Goal: Task Accomplishment & Management: Manage account settings

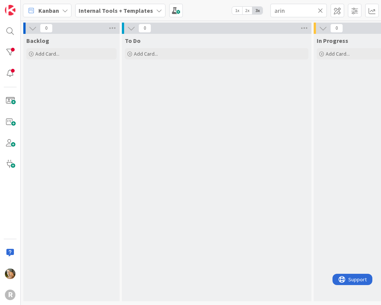
click at [65, 11] on icon at bounding box center [65, 11] width 6 height 6
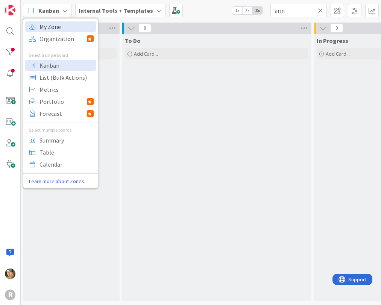
click at [57, 30] on span "My Zone" at bounding box center [66, 26] width 54 height 11
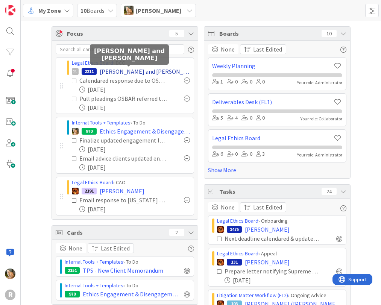
click at [107, 73] on span "Janzen, Caroline and Paul" at bounding box center [145, 71] width 90 height 9
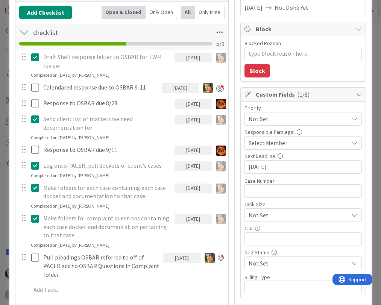
scroll to position [113, 0]
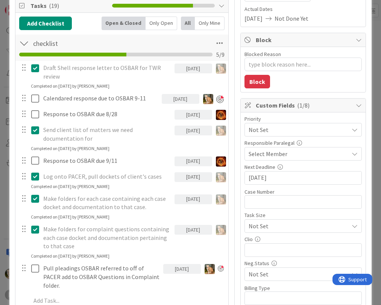
click at [168, 99] on div "09/11/2025" at bounding box center [181, 99] width 38 height 10
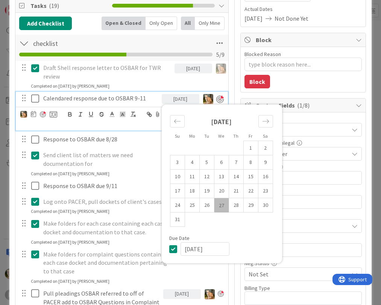
type textarea "x"
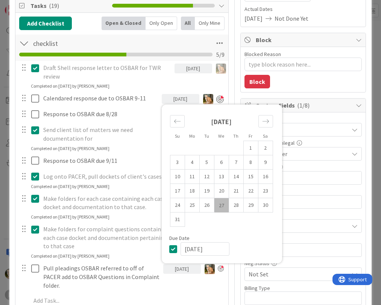
click at [216, 207] on td "27" at bounding box center [221, 205] width 15 height 14
type input "08/27/2025"
type textarea "x"
click at [169, 290] on div "[DATE]" at bounding box center [182, 277] width 38 height 30
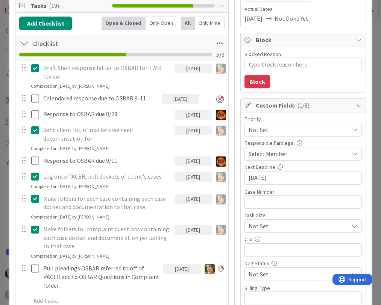
click at [176, 268] on div "[DATE]" at bounding box center [182, 269] width 38 height 10
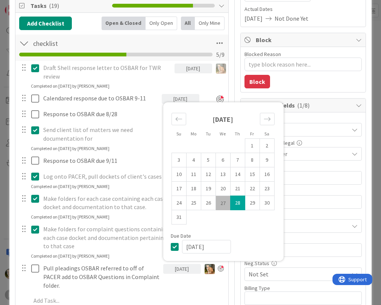
click at [219, 203] on td "27" at bounding box center [222, 203] width 15 height 14
type input "08/27/2025"
type textarea "x"
click at [170, 282] on div "08/27/2025 Su Mo Tu We Th Fr Sa July 2025 1 2 3 4 5 6 7 8 9 10 11 12 13 14 15 1…" at bounding box center [182, 277] width 38 height 30
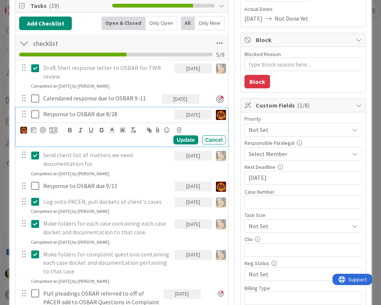
click at [113, 113] on p "Response to OSBAR due 8/28" at bounding box center [107, 114] width 128 height 9
click at [182, 115] on div "[DATE]" at bounding box center [193, 115] width 38 height 10
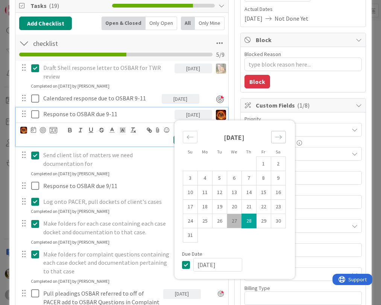
click at [275, 138] on icon "Move forward to switch to the next month." at bounding box center [278, 136] width 7 height 7
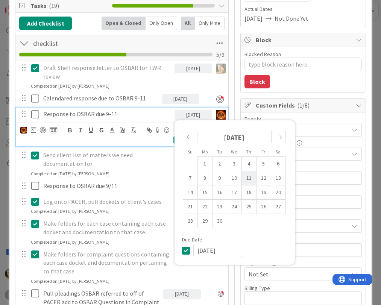
click at [245, 177] on td "11" at bounding box center [248, 178] width 15 height 14
type input "09/11/2025"
click at [147, 169] on div "Send client list of matters we need documentation for" at bounding box center [107, 158] width 134 height 21
type textarea "x"
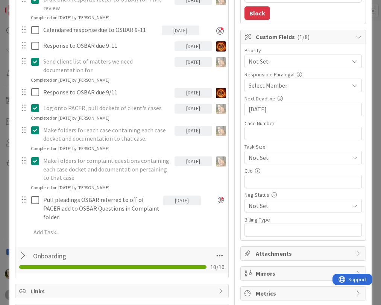
scroll to position [188, 0]
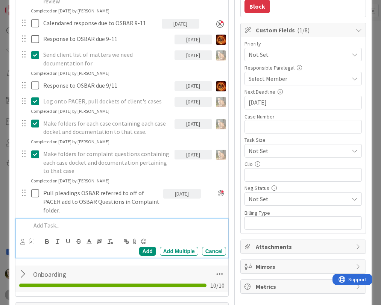
click at [49, 222] on p at bounding box center [127, 225] width 192 height 9
click at [112, 225] on p "Add OSBAR documents received to clients file and index" at bounding box center [127, 225] width 192 height 9
click at [204, 224] on p "Add OSBAR documents received [DATE] to clients file and index" at bounding box center [127, 225] width 192 height 9
click at [24, 242] on icon at bounding box center [22, 242] width 5 height 6
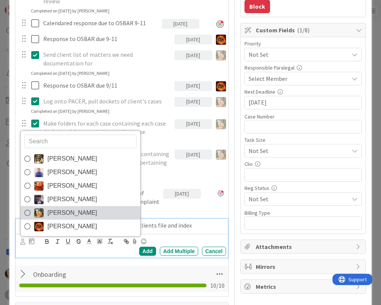
click at [52, 211] on span "[PERSON_NAME]" at bounding box center [72, 212] width 50 height 11
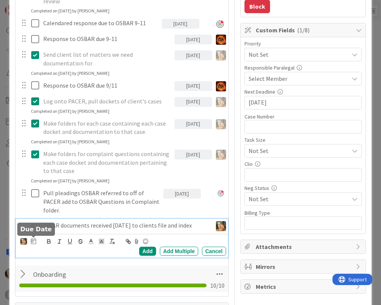
click at [32, 242] on icon at bounding box center [33, 241] width 5 height 6
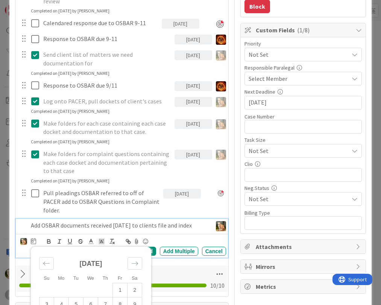
scroll to position [297, 0]
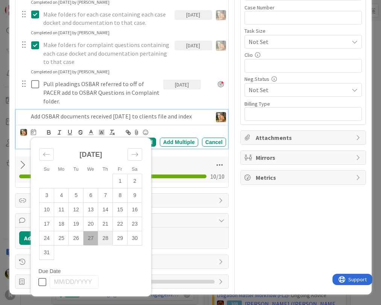
click at [104, 238] on td "28" at bounding box center [105, 238] width 15 height 14
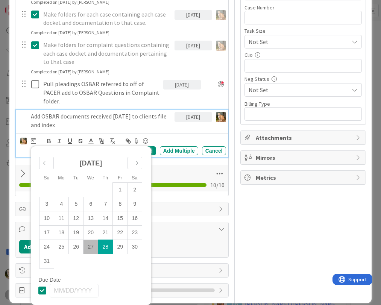
click at [161, 136] on div "Devine Gines John Grant Kiara Adams Minka Laine Friesen Stacey Burzota Ted Reut…" at bounding box center [122, 146] width 205 height 20
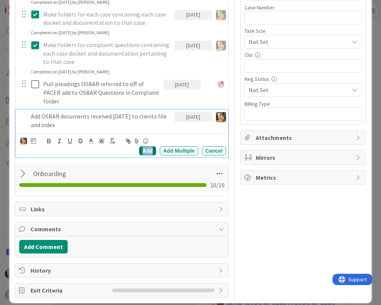
click at [145, 149] on div "Add" at bounding box center [147, 150] width 17 height 9
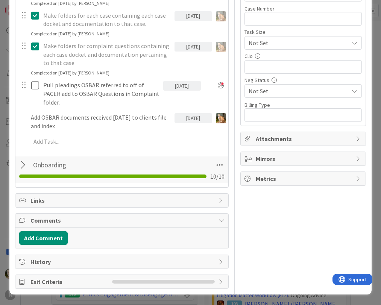
scroll to position [296, 0]
type textarea "x"
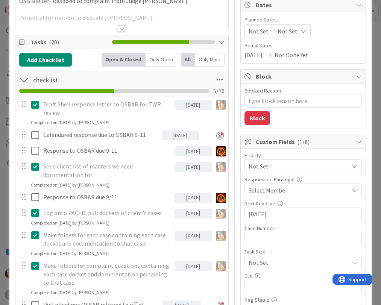
scroll to position [0, 0]
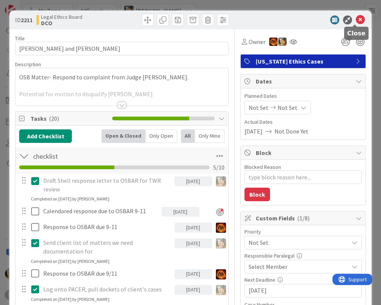
click at [355, 19] on icon at bounding box center [359, 19] width 9 height 9
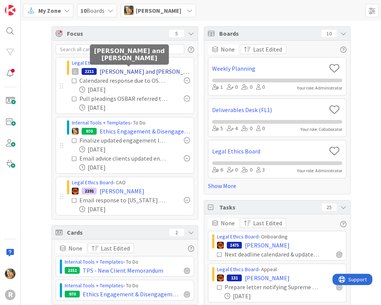
click at [114, 71] on span "Janzen, Caroline and Paul" at bounding box center [145, 71] width 90 height 9
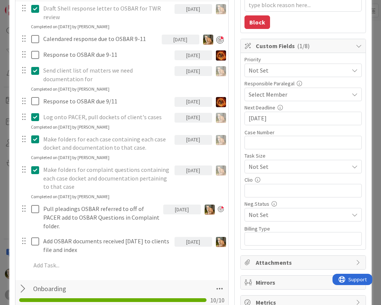
scroll to position [225, 0]
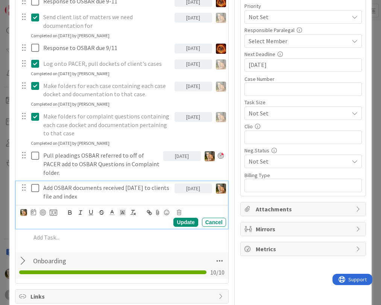
click at [113, 189] on p "Add OSBAR documents received [DATE] to clients file and index" at bounding box center [107, 191] width 128 height 17
click at [40, 211] on div at bounding box center [43, 212] width 6 height 6
click at [177, 221] on div "Update" at bounding box center [185, 222] width 24 height 9
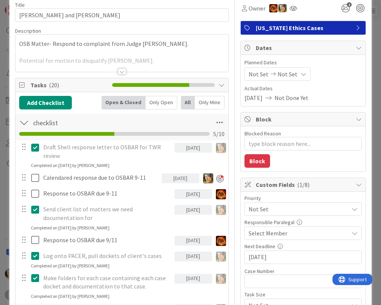
scroll to position [0, 0]
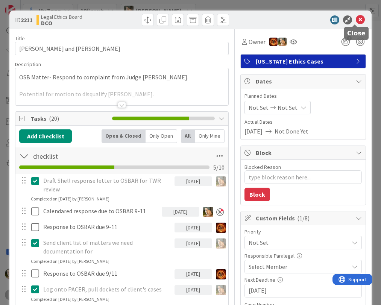
click at [355, 19] on icon at bounding box center [359, 19] width 9 height 9
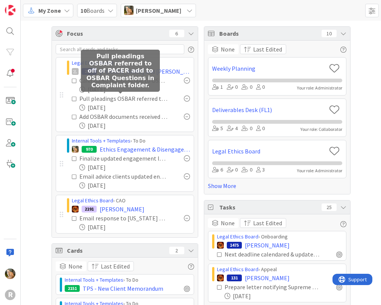
click at [95, 99] on div "Pull pleadings OSBAR referred to off of PACER add to OSBAR Questions in Complai…" at bounding box center [123, 98] width 88 height 9
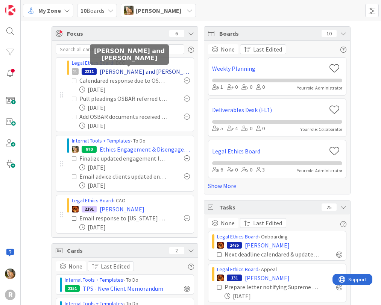
click at [123, 72] on span "[PERSON_NAME] and [PERSON_NAME]" at bounding box center [145, 71] width 90 height 9
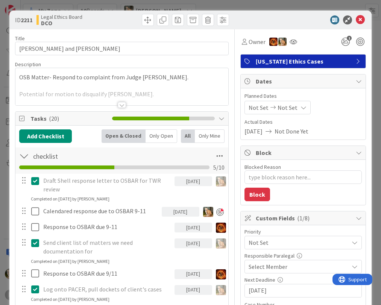
type textarea "x"
click at [170, 210] on div "08/27/2025" at bounding box center [181, 212] width 38 height 10
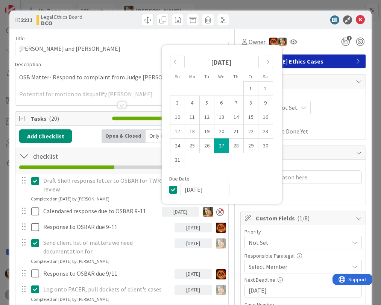
scroll to position [75, 0]
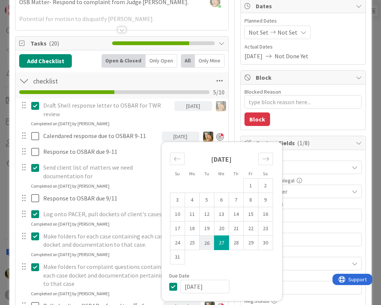
click at [203, 241] on td "26" at bounding box center [206, 243] width 15 height 14
type input "[DATE]"
type textarea "x"
click at [166, 121] on div "Draft Shell response letter to OSBAR for TWR review 08/06/2025 Update Cancel Co…" at bounding box center [122, 113] width 212 height 28
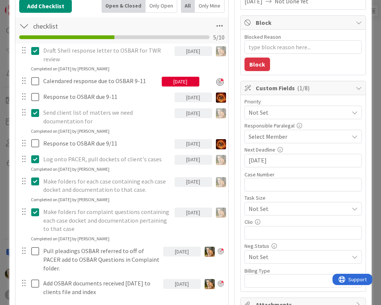
scroll to position [150, 0]
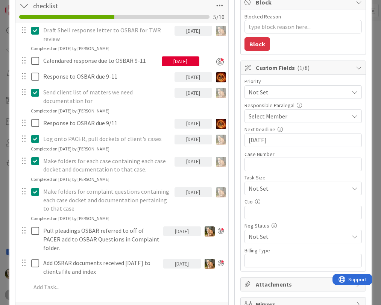
click at [174, 231] on div "08/27/2025" at bounding box center [182, 231] width 38 height 10
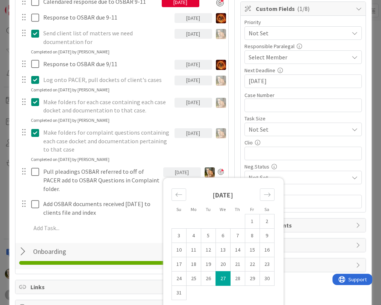
scroll to position [225, 0]
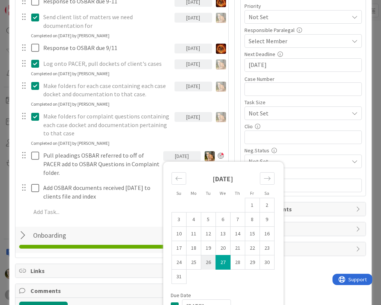
click at [201, 261] on td "26" at bounding box center [208, 262] width 15 height 14
type input "[DATE]"
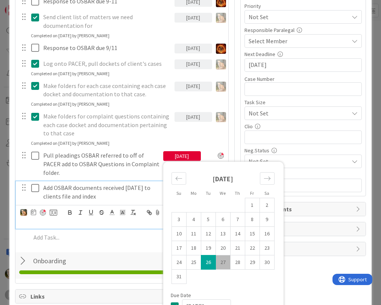
click at [121, 196] on p "Add OSBAR documents received [DATE] to clients file and index" at bounding box center [101, 191] width 117 height 17
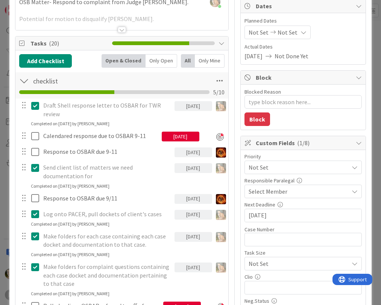
scroll to position [0, 0]
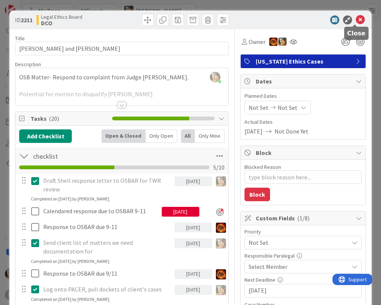
click at [355, 20] on icon at bounding box center [359, 19] width 9 height 9
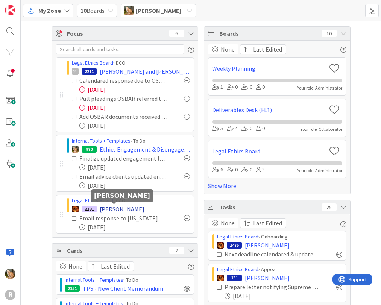
click at [104, 210] on span "[PERSON_NAME]" at bounding box center [122, 208] width 45 height 9
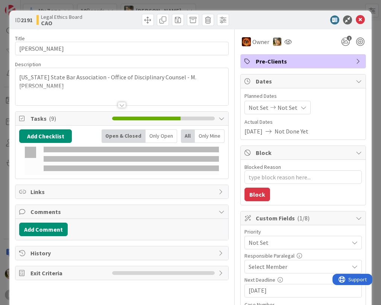
type textarea "x"
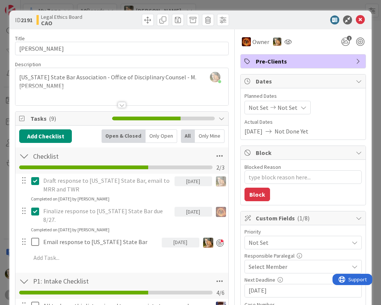
click at [173, 242] on div "08/27/2025" at bounding box center [181, 242] width 38 height 10
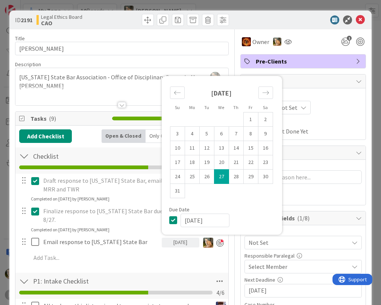
scroll to position [75, 0]
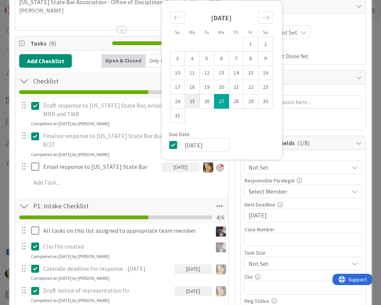
click at [186, 104] on td "25" at bounding box center [191, 101] width 15 height 14
type input "[DATE]"
click at [138, 194] on div "Add Checklist Open & Closed Only Open All Only Mine Checklist Checklist Name 9 …" at bounding box center [121, 211] width 205 height 315
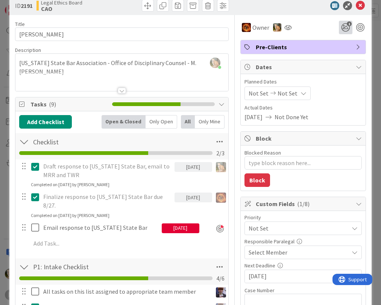
scroll to position [0, 0]
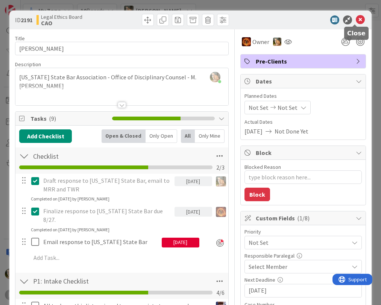
click at [355, 20] on icon at bounding box center [359, 19] width 9 height 9
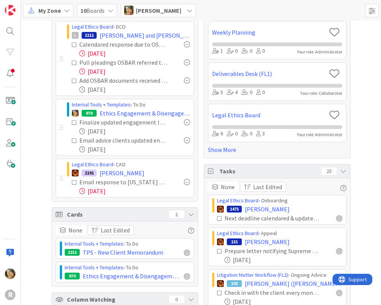
scroll to position [38, 0]
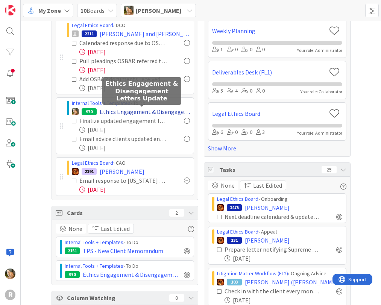
click at [113, 111] on span "Ethics Engagement & Disengagement Letters Update" at bounding box center [145, 111] width 90 height 9
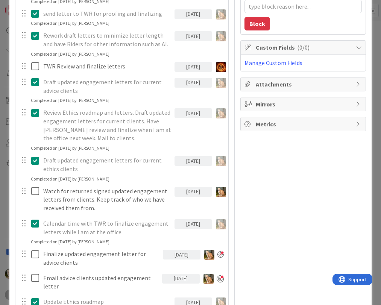
scroll to position [188, 0]
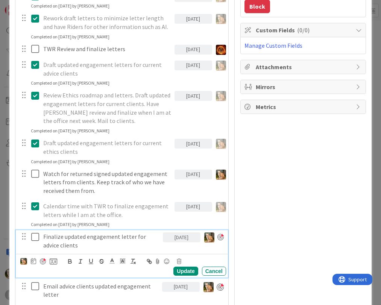
click at [108, 238] on p "Finalize updated engagement letter for advice clients" at bounding box center [101, 240] width 116 height 17
click at [42, 261] on div at bounding box center [43, 261] width 6 height 6
click at [183, 270] on div "Update" at bounding box center [185, 270] width 24 height 9
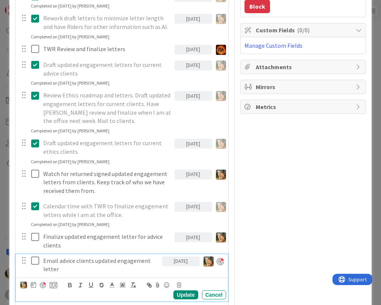
click at [98, 261] on p "Email advice clients updated engagement letter" at bounding box center [101, 264] width 116 height 17
click at [44, 284] on div at bounding box center [43, 285] width 6 height 6
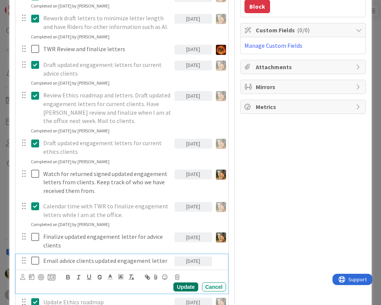
click at [185, 285] on div "Update" at bounding box center [185, 286] width 24 height 9
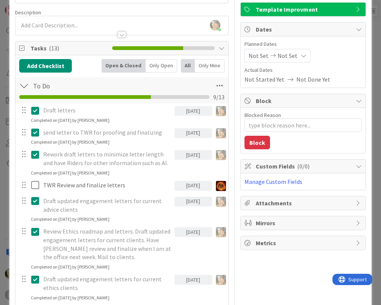
scroll to position [0, 0]
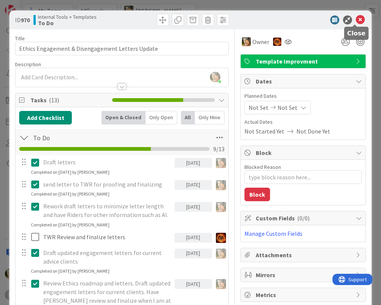
click at [355, 20] on icon at bounding box center [359, 19] width 9 height 9
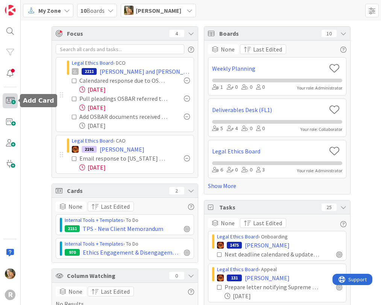
click at [11, 101] on span at bounding box center [10, 100] width 15 height 15
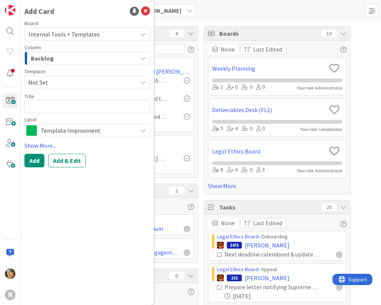
click at [142, 58] on icon "button" at bounding box center [143, 58] width 6 height 6
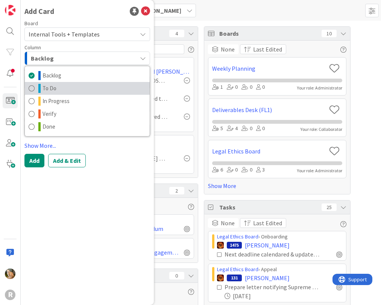
click at [81, 88] on link "To Do" at bounding box center [87, 88] width 125 height 13
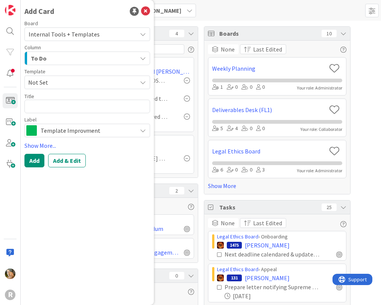
click at [143, 83] on icon at bounding box center [143, 82] width 6 height 6
click at [122, 106] on textarea at bounding box center [87, 107] width 126 height 14
type textarea "x"
type textarea "F"
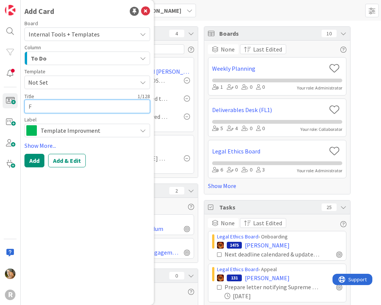
type textarea "x"
type textarea "Fi"
type textarea "x"
type textarea "Fina"
type textarea "x"
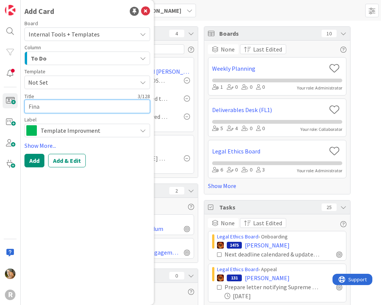
type textarea "Final"
type textarea "x"
type textarea "Finali"
type textarea "x"
type textarea "Finaliz"
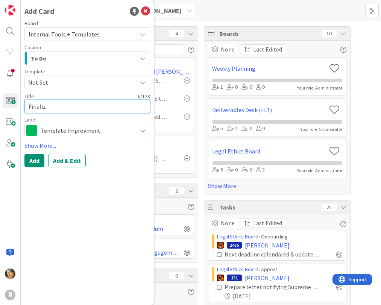
type textarea "x"
type textarea "Finalize"
click at [141, 131] on icon at bounding box center [143, 130] width 6 height 6
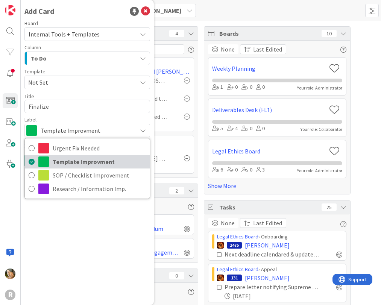
click at [118, 160] on span "Template Improvment" at bounding box center [99, 161] width 93 height 11
type textarea "x"
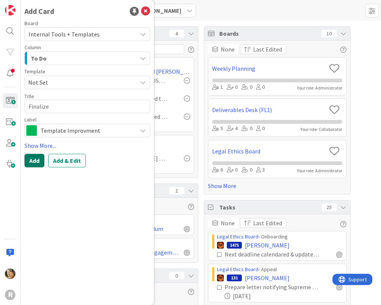
click at [34, 158] on button "Add" at bounding box center [34, 161] width 20 height 14
click at [147, 12] on icon at bounding box center [145, 11] width 9 height 9
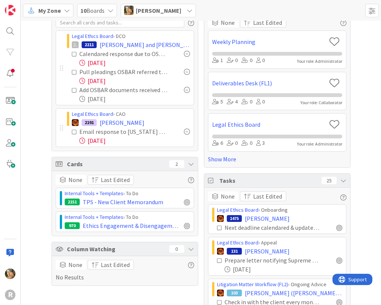
scroll to position [23, 0]
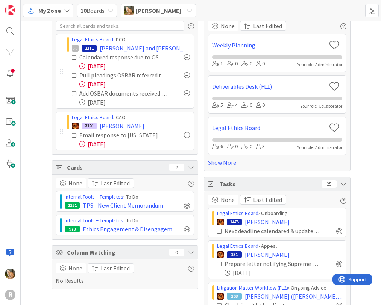
click at [68, 167] on span "Cards" at bounding box center [116, 167] width 98 height 9
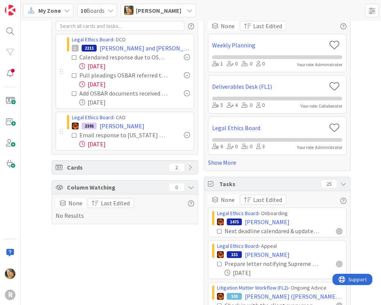
click at [68, 167] on span "Cards" at bounding box center [116, 167] width 98 height 9
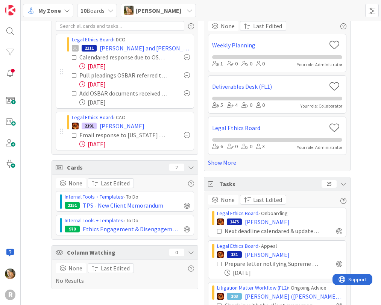
click at [189, 166] on icon at bounding box center [191, 167] width 6 height 6
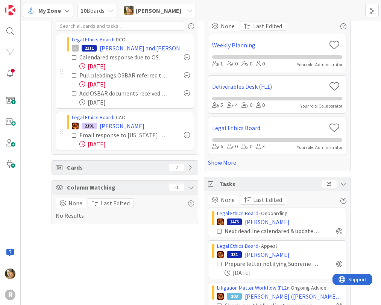
click at [189, 166] on icon at bounding box center [191, 167] width 6 height 6
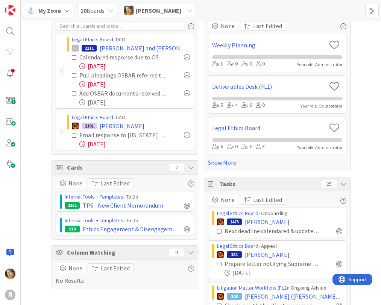
click at [65, 10] on icon at bounding box center [67, 11] width 6 height 6
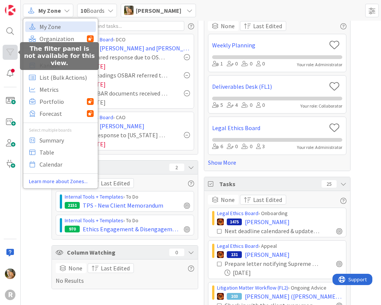
click at [12, 53] on div at bounding box center [10, 52] width 15 height 15
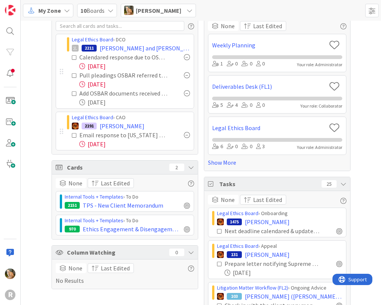
click at [67, 13] on icon at bounding box center [67, 11] width 6 height 6
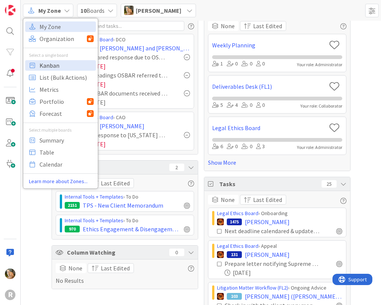
click at [59, 65] on span "Kanban" at bounding box center [66, 65] width 54 height 11
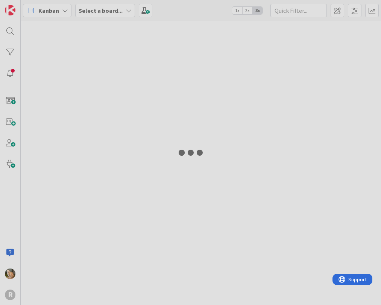
type input "arin"
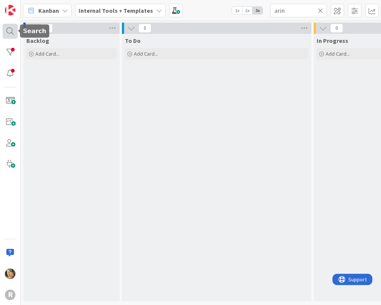
click at [9, 32] on div at bounding box center [10, 31] width 15 height 15
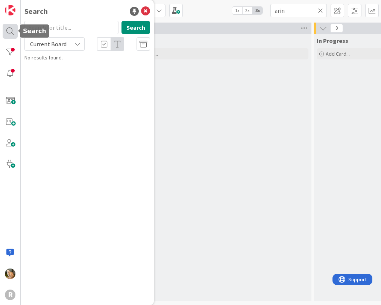
click at [9, 32] on div at bounding box center [10, 31] width 15 height 15
click at [143, 11] on icon at bounding box center [145, 11] width 9 height 9
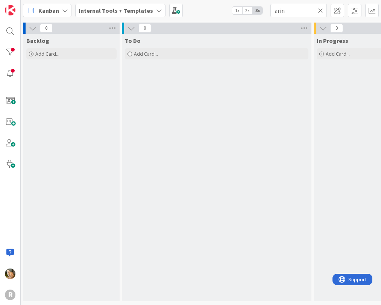
click at [124, 11] on b "Internal Tools + Templates" at bounding box center [116, 11] width 74 height 8
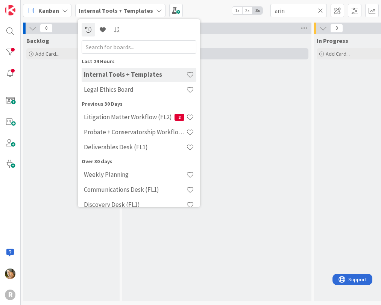
click at [229, 59] on div "Add Card..." at bounding box center [216, 53] width 183 height 11
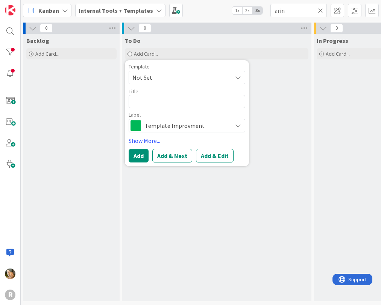
click at [80, 88] on div "Backlog Add Card..." at bounding box center [71, 167] width 96 height 267
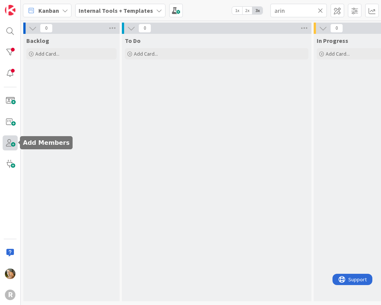
click at [10, 146] on span at bounding box center [10, 142] width 15 height 15
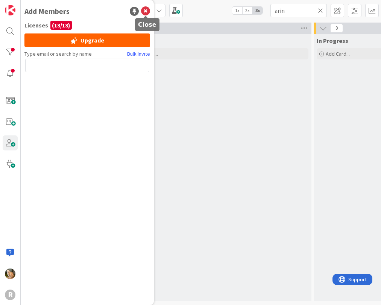
click at [146, 11] on icon at bounding box center [145, 11] width 9 height 9
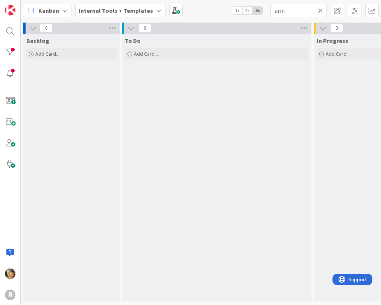
click at [156, 9] on icon at bounding box center [159, 11] width 6 height 6
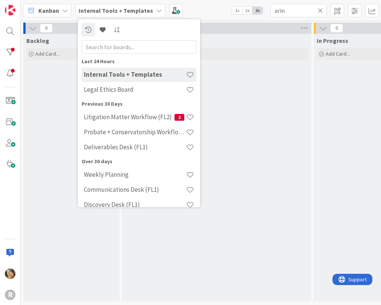
click at [139, 73] on h4 "Internal Tools + Templates" at bounding box center [135, 75] width 102 height 8
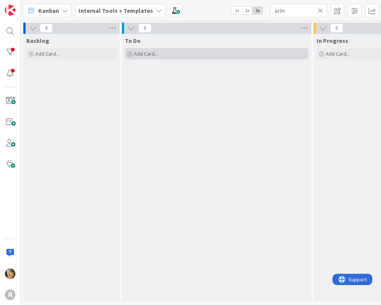
click at [150, 54] on span "Add Card..." at bounding box center [146, 53] width 24 height 7
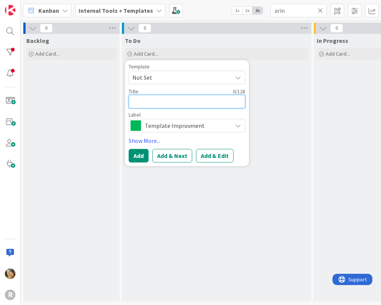
type textarea "x"
type textarea "Fi"
type textarea "x"
type textarea "Fina"
type textarea "x"
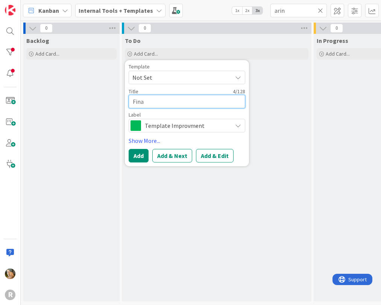
type textarea "Final"
type textarea "x"
type textarea "Finali"
type textarea "x"
type textarea "Finaliz"
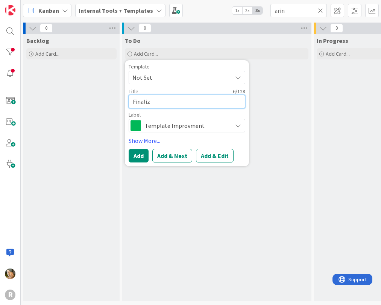
type textarea "x"
type textarea "Finalize"
click at [238, 124] on icon at bounding box center [238, 125] width 6 height 6
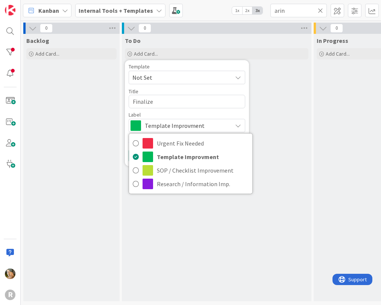
click at [281, 123] on div "To Do Add Card... Template Not Set Title 8 / 128 Finalize Label Template Improv…" at bounding box center [216, 167] width 189 height 267
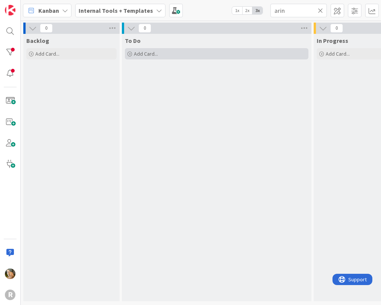
click at [148, 56] on span "Add Card..." at bounding box center [146, 53] width 24 height 7
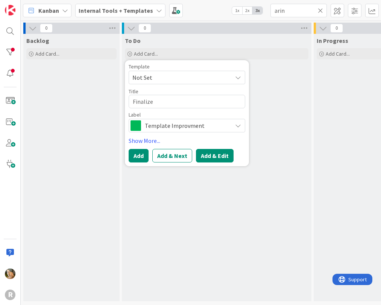
click at [210, 156] on button "Add & Edit" at bounding box center [215, 156] width 38 height 14
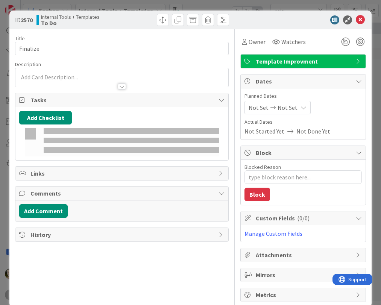
type textarea "x"
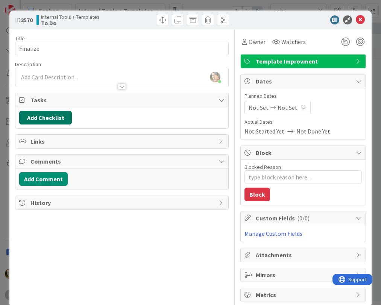
click at [52, 115] on button "Add Checklist" at bounding box center [45, 118] width 53 height 14
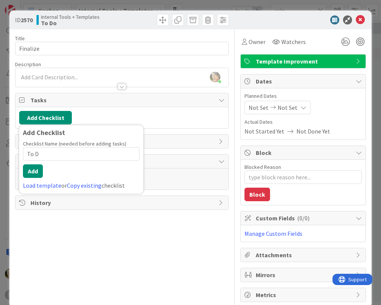
type input "To Do"
click at [34, 174] on button "Add" at bounding box center [33, 171] width 20 height 14
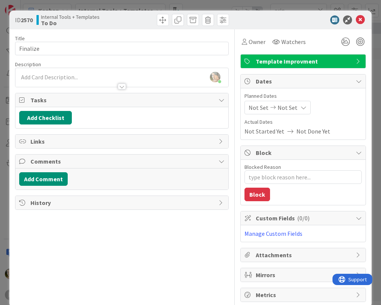
type textarea "x"
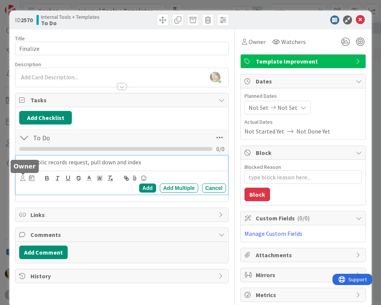
click at [21, 178] on icon at bounding box center [22, 178] width 5 height 6
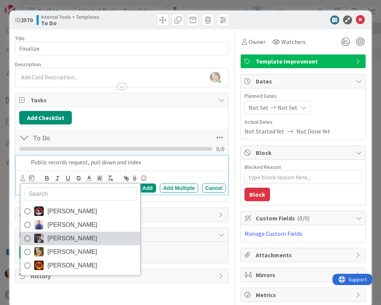
scroll to position [13, 0]
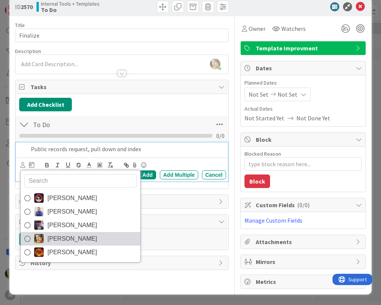
click at [45, 239] on link "[PERSON_NAME]" at bounding box center [80, 239] width 119 height 14
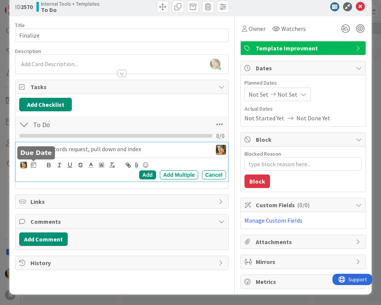
click at [35, 165] on icon at bounding box center [33, 165] width 5 height 6
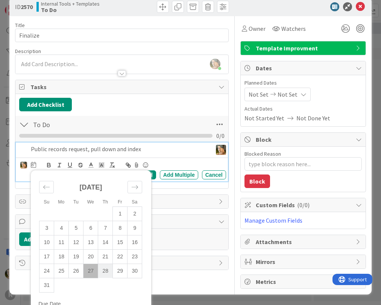
click at [103, 268] on td "28" at bounding box center [105, 270] width 15 height 14
click at [154, 161] on div "Jasmin Sanchez John Grant Minka Laine Friesen Stacey Burzota Ted Reuter Su Mo T…" at bounding box center [122, 170] width 205 height 20
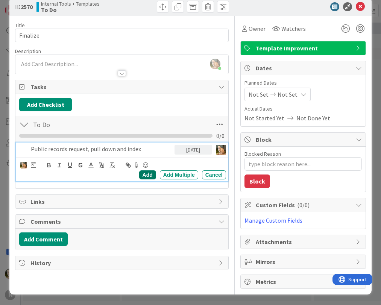
click at [144, 174] on div "Add" at bounding box center [147, 174] width 17 height 9
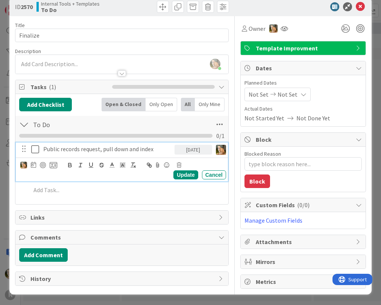
click at [81, 150] on p "Public records request, pull down and index" at bounding box center [107, 149] width 128 height 9
click at [44, 165] on div at bounding box center [43, 165] width 6 height 6
click at [179, 174] on div "Update" at bounding box center [185, 174] width 24 height 9
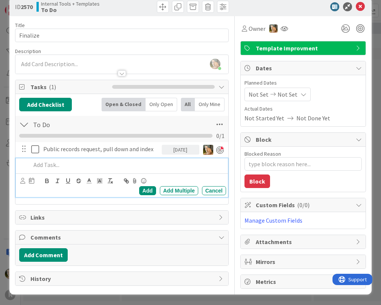
click at [53, 165] on p at bounding box center [127, 164] width 192 height 9
click at [21, 182] on icon at bounding box center [22, 181] width 5 height 6
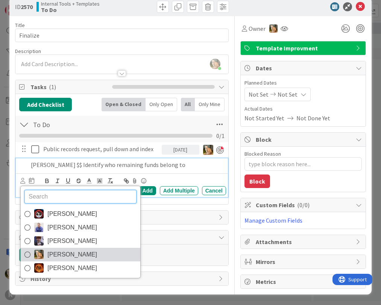
click at [42, 253] on img at bounding box center [38, 254] width 9 height 9
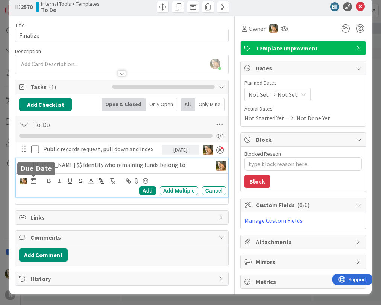
click at [33, 181] on icon at bounding box center [33, 180] width 5 height 6
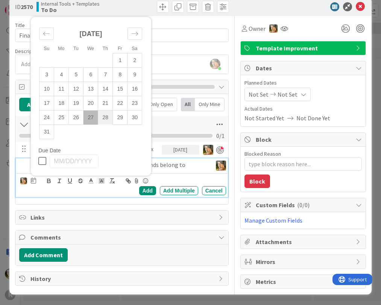
click at [109, 120] on td "28" at bounding box center [105, 117] width 15 height 14
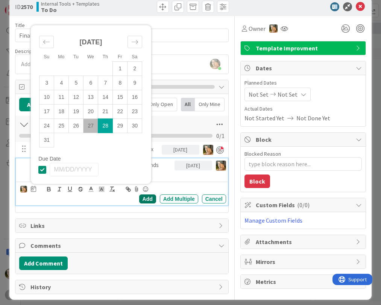
click at [142, 194] on div "Add" at bounding box center [147, 198] width 17 height 9
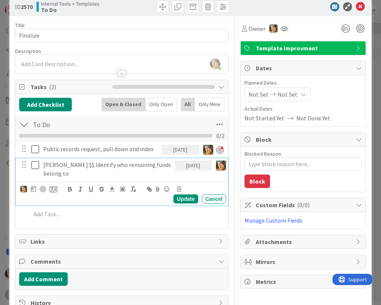
click at [104, 163] on p "[PERSON_NAME] $$ Identify who remaining funds belong to" at bounding box center [107, 168] width 128 height 17
click at [42, 186] on div at bounding box center [43, 189] width 6 height 6
type textarea "x"
click at [183, 198] on div "Update" at bounding box center [185, 198] width 24 height 9
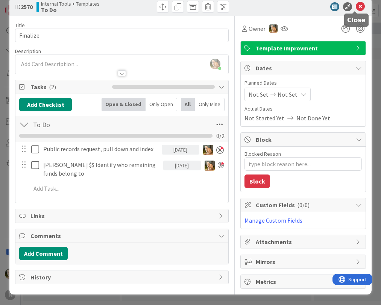
click at [355, 8] on icon at bounding box center [359, 6] width 9 height 9
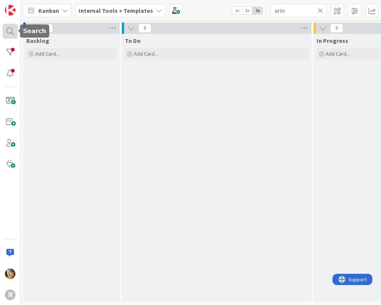
click at [12, 28] on div at bounding box center [10, 31] width 15 height 15
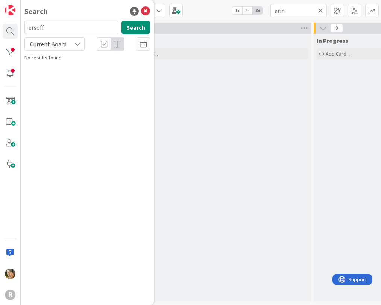
type input "ersoff"
click at [79, 42] on icon at bounding box center [77, 44] width 6 height 6
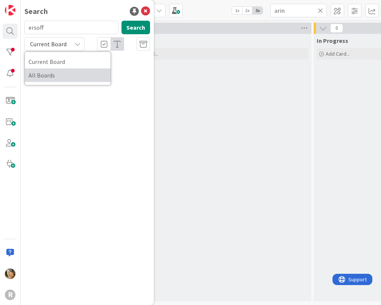
click at [68, 77] on span "All Boards" at bounding box center [68, 75] width 78 height 11
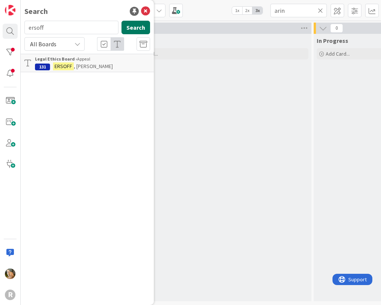
click at [131, 24] on button "Search" at bounding box center [135, 28] width 29 height 14
click at [65, 69] on mark "ERSOFF" at bounding box center [63, 66] width 21 height 8
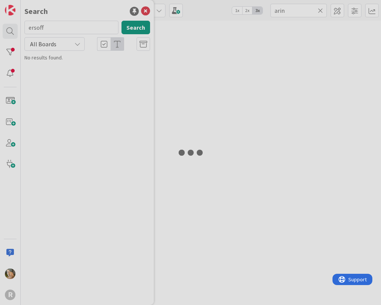
type textarea "x"
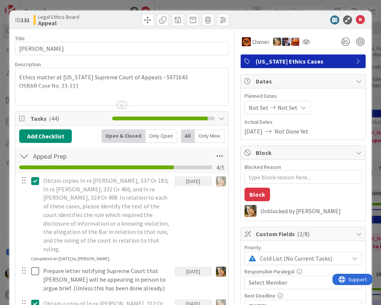
type textarea "x"
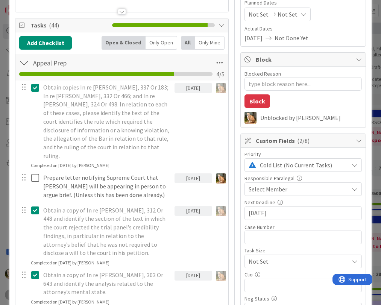
scroll to position [113, 0]
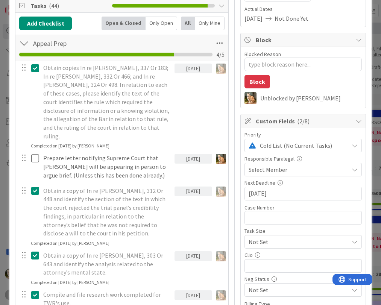
click at [187, 154] on div "[DATE]" at bounding box center [193, 159] width 38 height 10
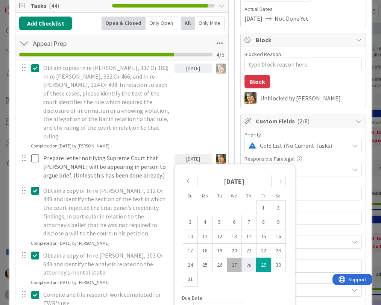
click at [243, 258] on td "28" at bounding box center [248, 265] width 15 height 14
type input "[DATE]"
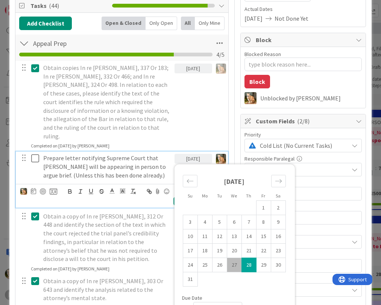
click at [89, 154] on p "Prepare letter notifying Supreme Court that [PERSON_NAME] will be appearing in …" at bounding box center [107, 167] width 128 height 26
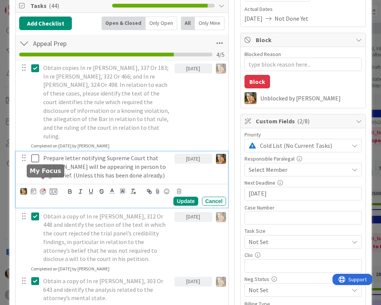
click at [43, 188] on div at bounding box center [43, 191] width 6 height 6
type textarea "x"
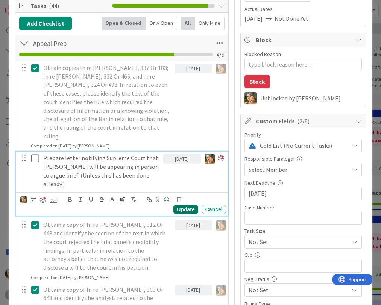
click at [181, 205] on div "Update" at bounding box center [185, 209] width 24 height 9
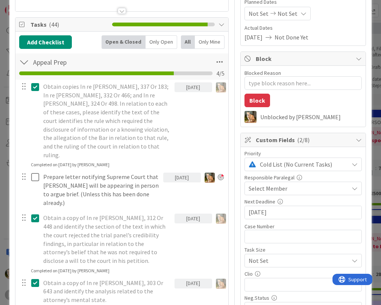
scroll to position [75, 0]
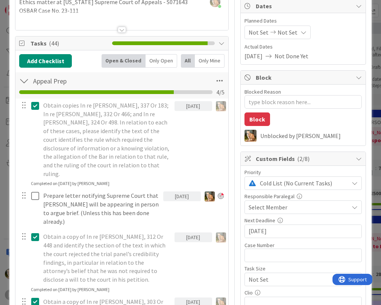
click at [153, 60] on div "Only Open" at bounding box center [161, 61] width 32 height 14
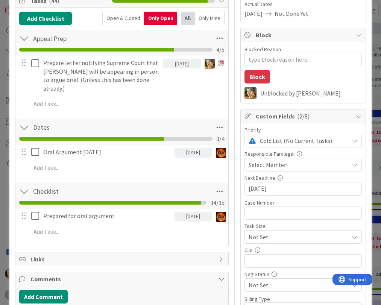
scroll to position [0, 0]
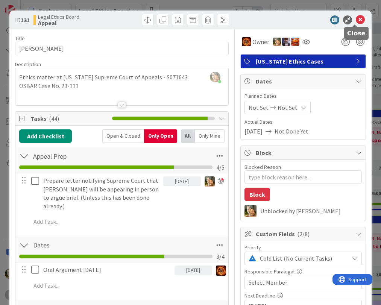
click at [355, 18] on icon at bounding box center [359, 19] width 9 height 9
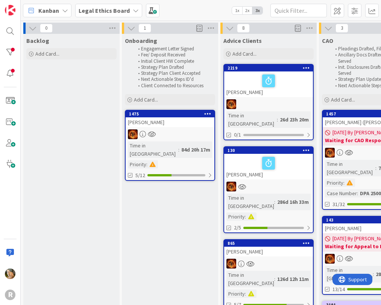
click at [64, 11] on icon at bounding box center [65, 11] width 6 height 6
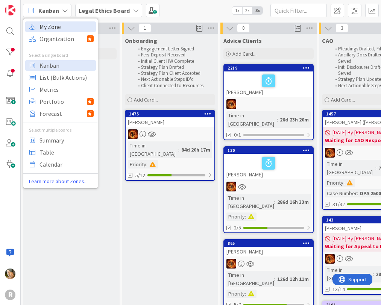
click at [54, 28] on span "My Zone" at bounding box center [66, 26] width 54 height 11
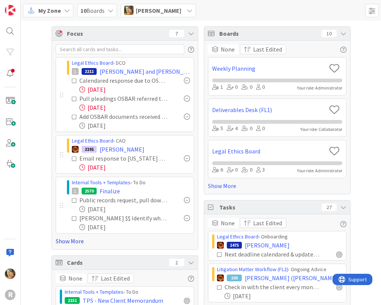
click at [74, 239] on link "Show More" at bounding box center [125, 240] width 138 height 9
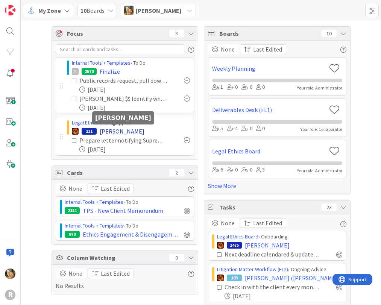
click at [103, 129] on span "[PERSON_NAME]" at bounding box center [122, 131] width 45 height 9
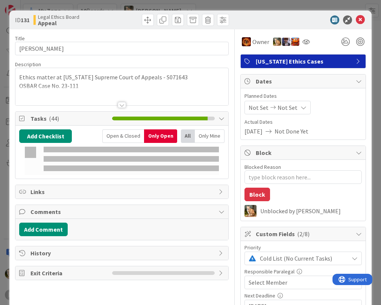
type textarea "x"
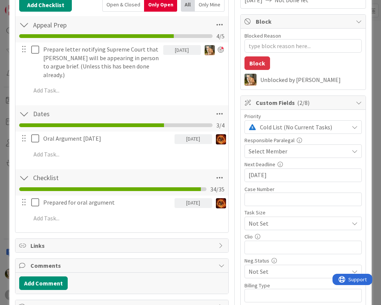
scroll to position [150, 0]
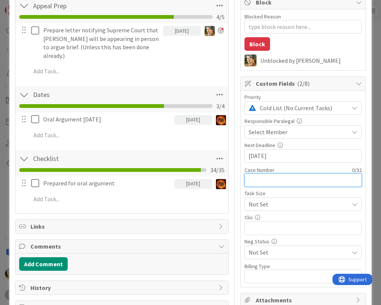
click at [245, 181] on input "text" at bounding box center [302, 180] width 117 height 14
type input "A"
type textarea "x"
type input "A0"
type textarea "x"
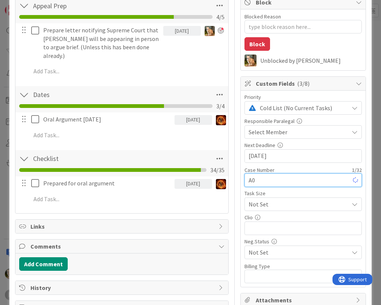
type input "A07"
type textarea "x"
type input "A071643"
type textarea "x"
click at [244, 181] on input "A071643" at bounding box center [302, 180] width 117 height 14
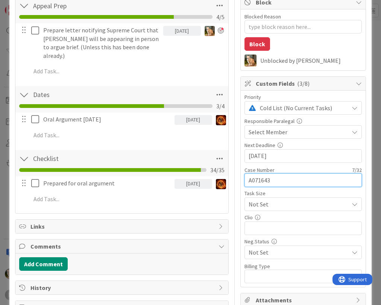
type input "071643"
type textarea "x"
type input "S071643"
type textarea "x"
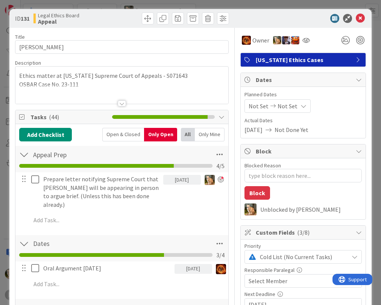
scroll to position [0, 0]
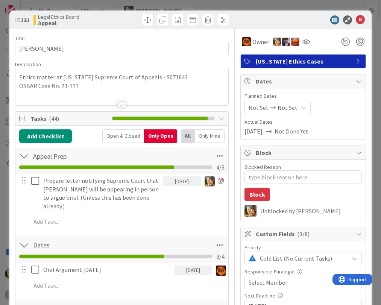
type input "S071643"
click at [135, 85] on p "OSBAR Case No. 23-111" at bounding box center [121, 86] width 205 height 9
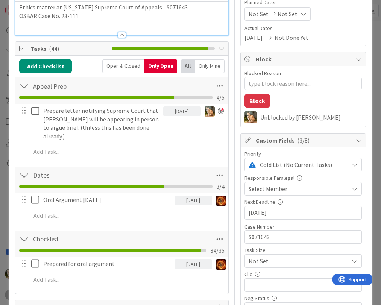
scroll to position [75, 0]
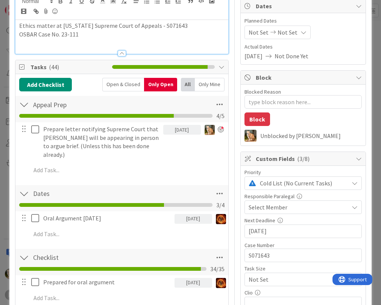
type textarea "x"
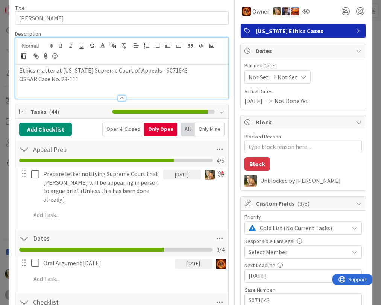
scroll to position [0, 0]
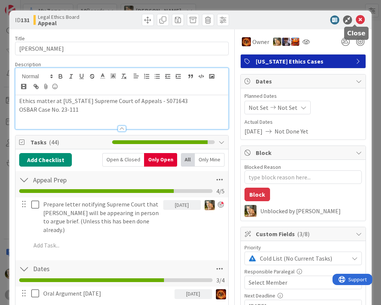
click at [355, 17] on icon at bounding box center [359, 19] width 9 height 9
